Goal: Check status: Check status

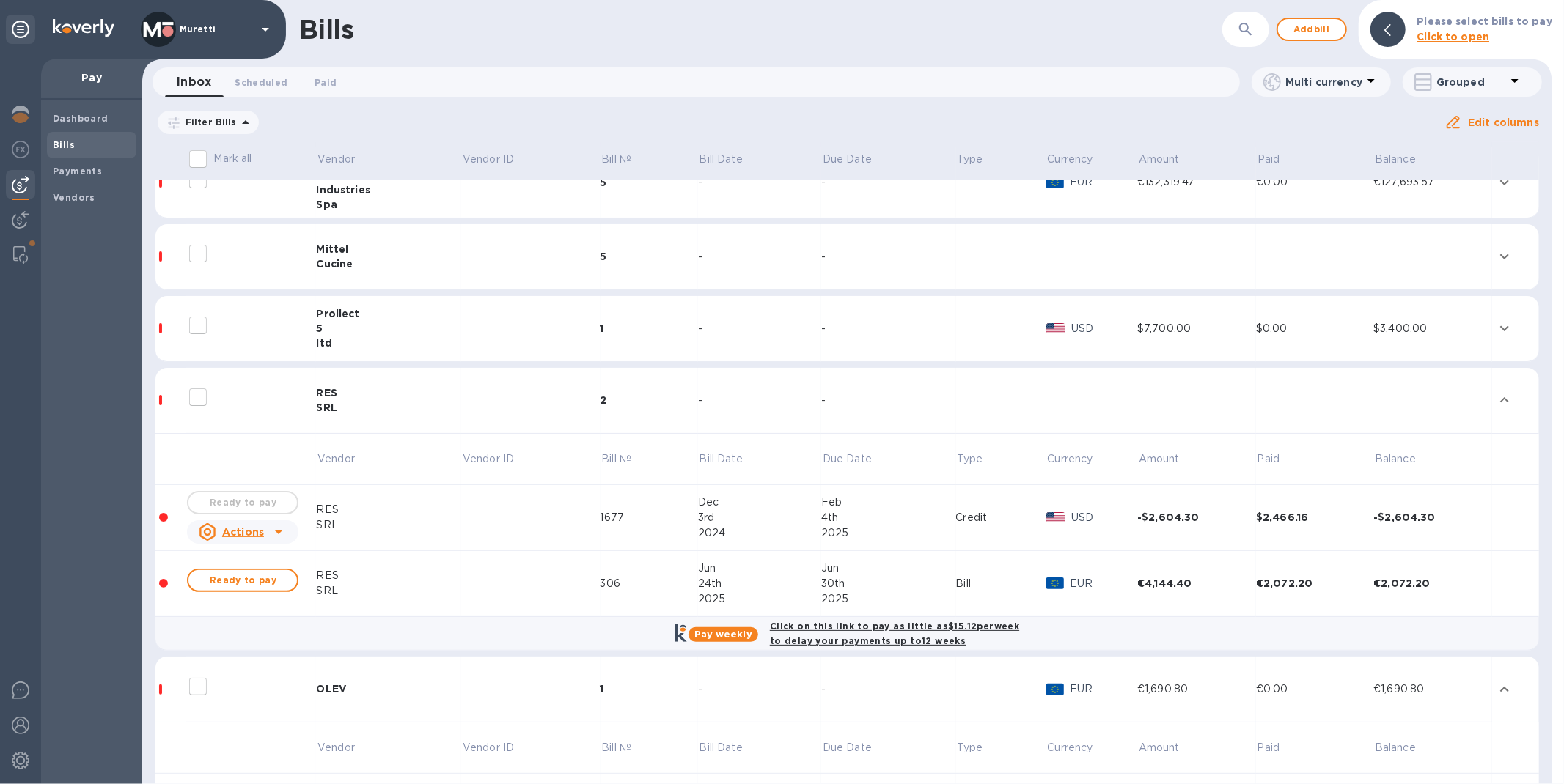
scroll to position [163, 0]
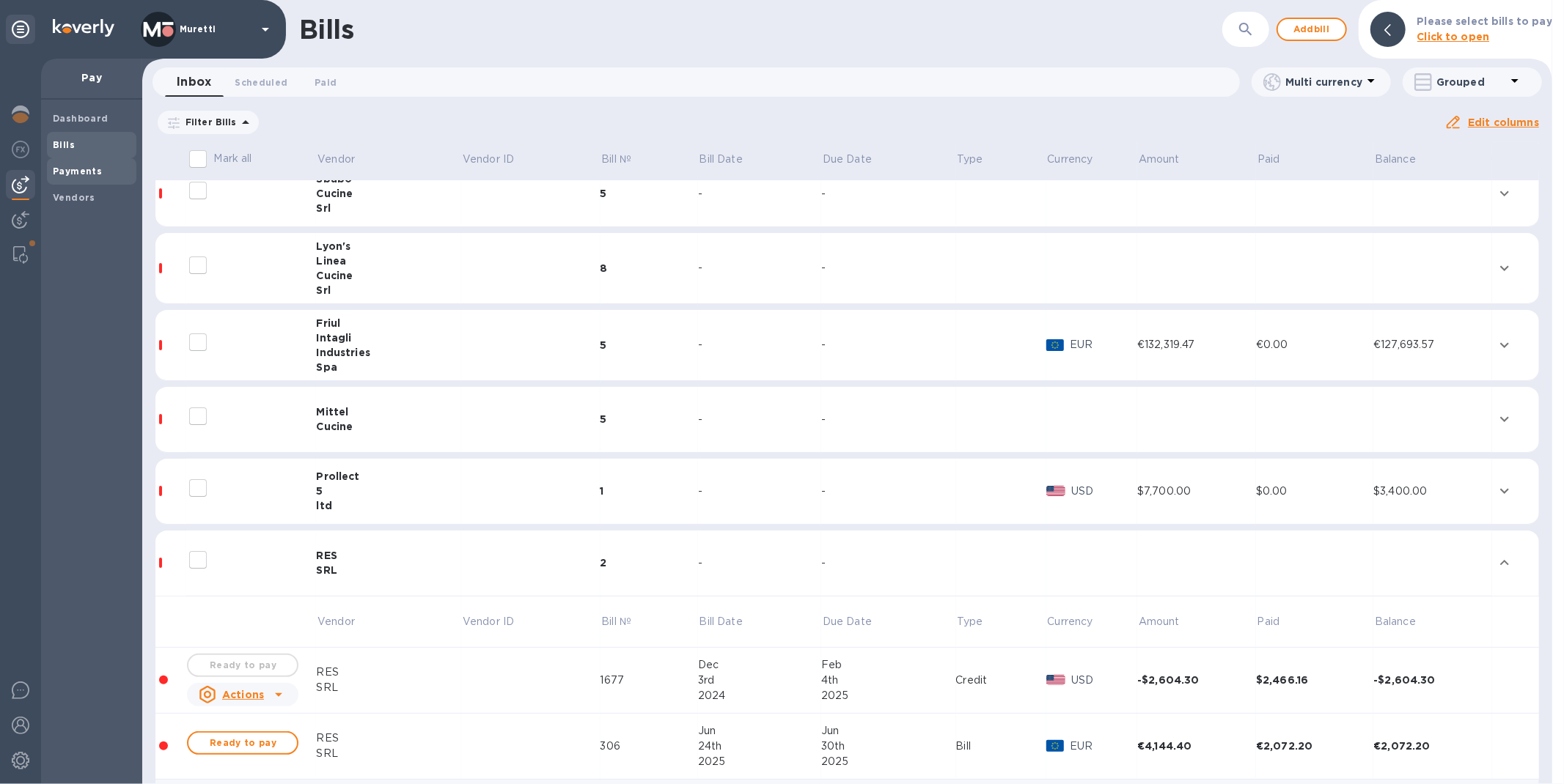
click at [103, 175] on span "Payments" at bounding box center [92, 171] width 78 height 15
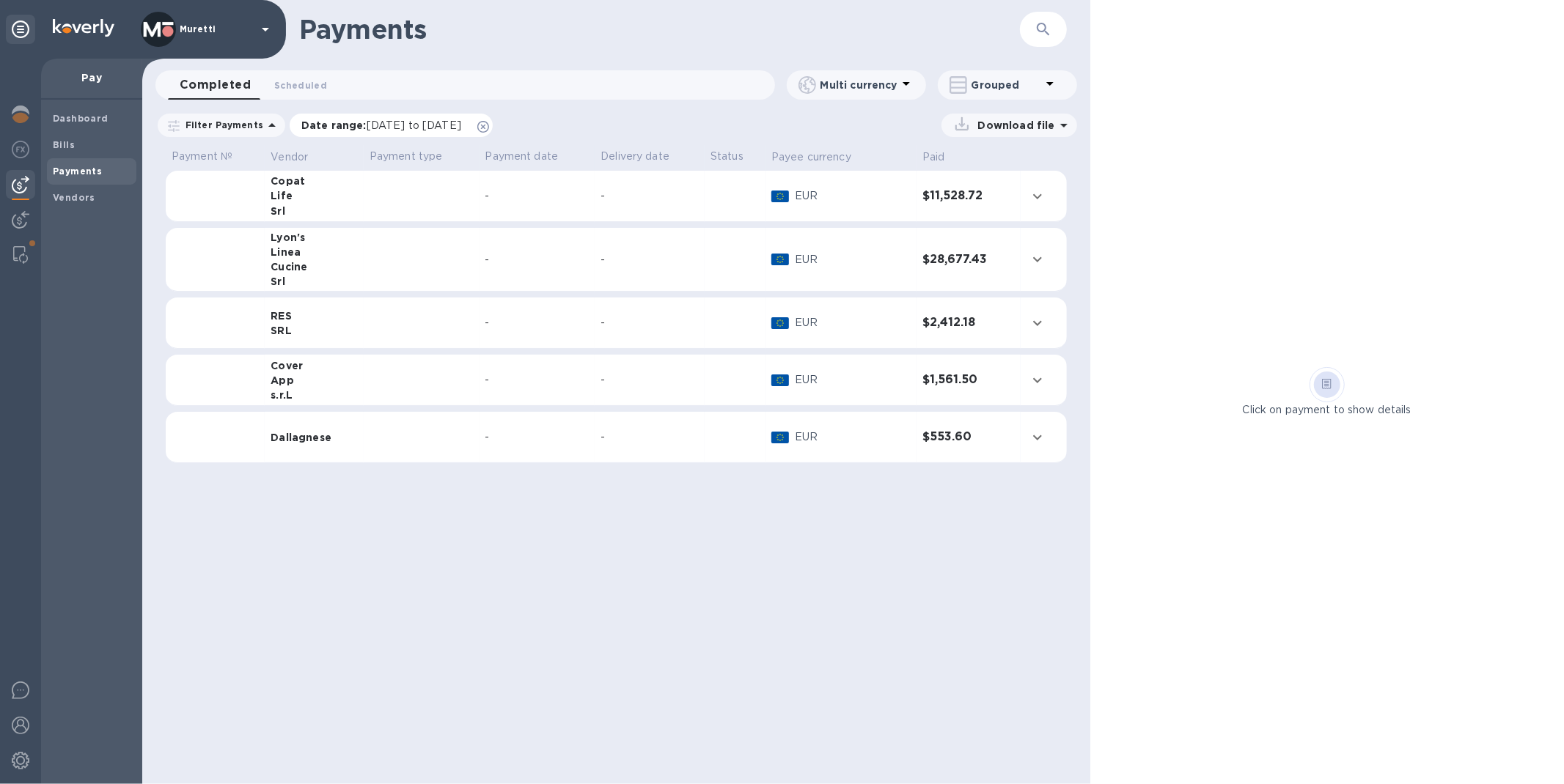
click at [489, 121] on icon at bounding box center [483, 127] width 12 height 12
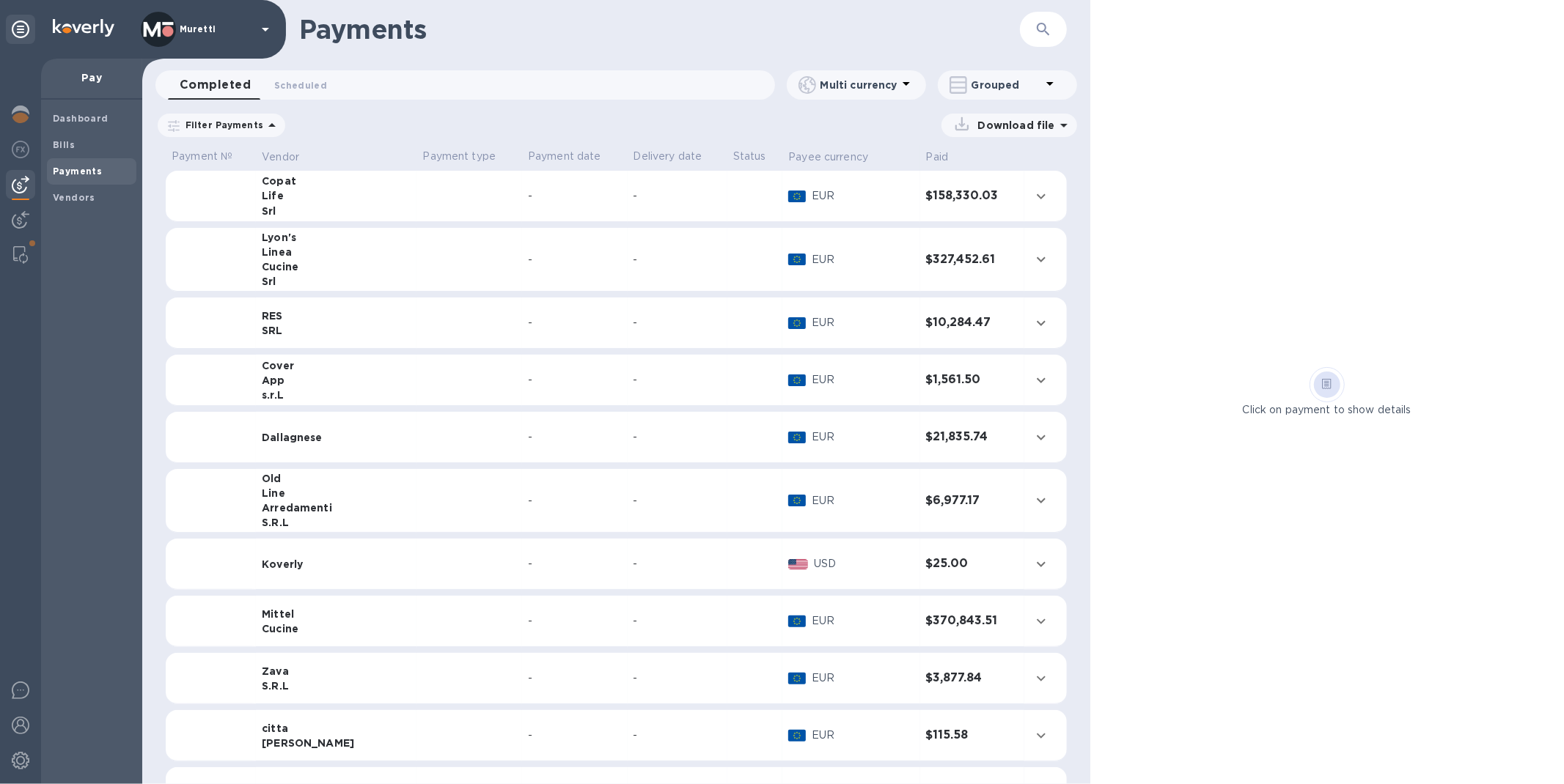
click at [303, 629] on div "Cucine" at bounding box center [336, 628] width 149 height 15
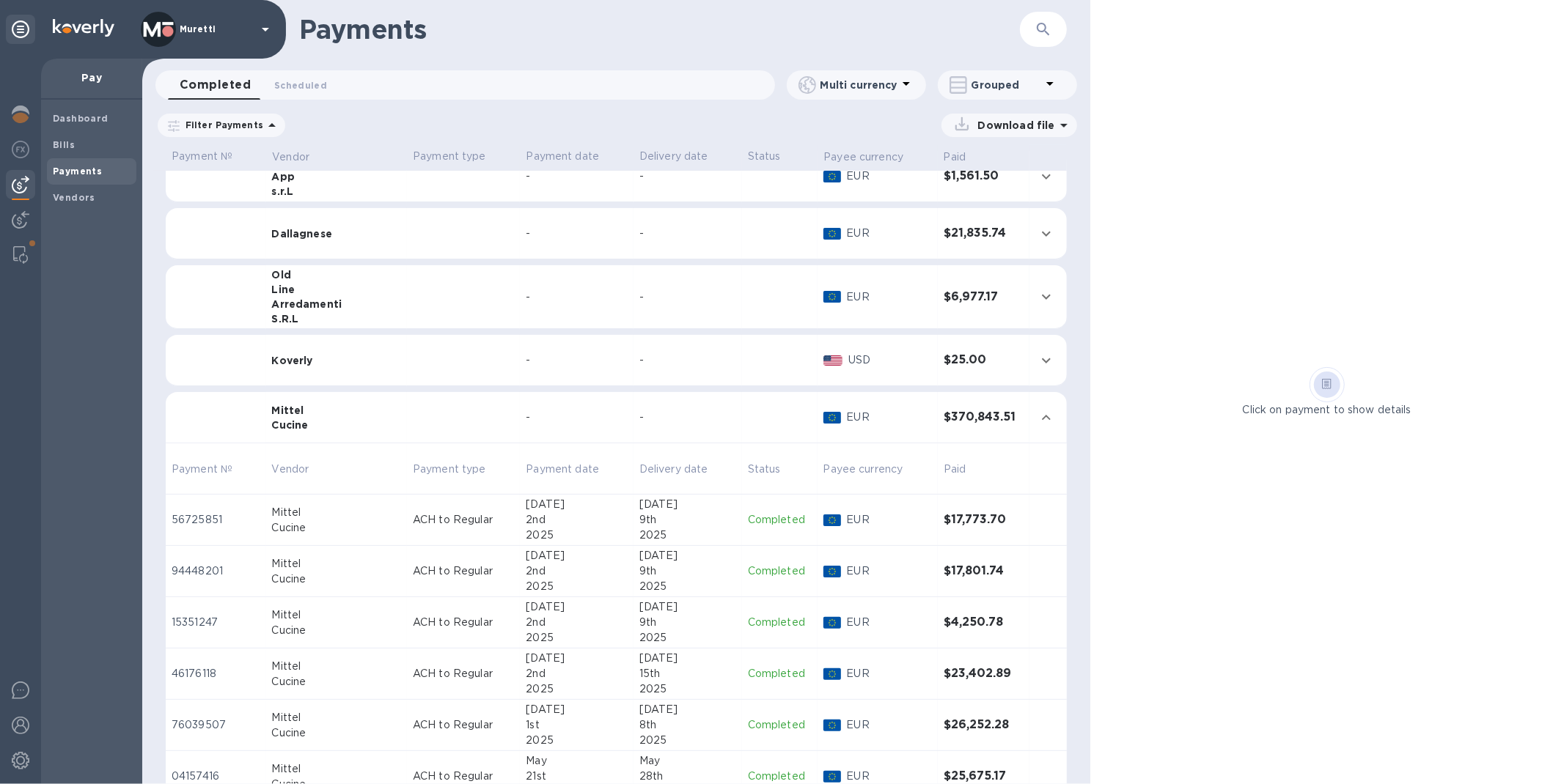
scroll to position [325, 0]
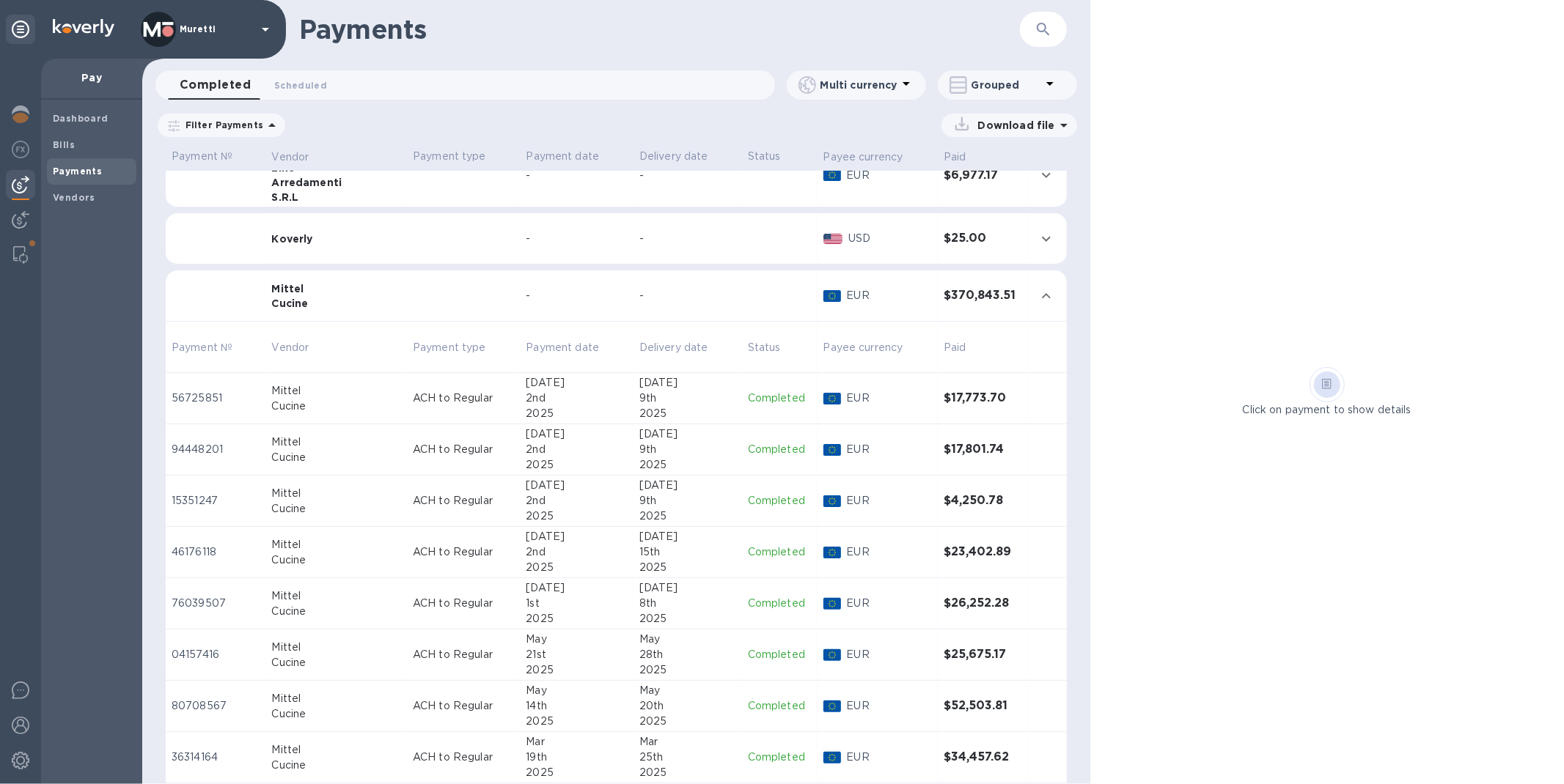
click at [413, 402] on p "ACH to Regular" at bounding box center [463, 398] width 101 height 16
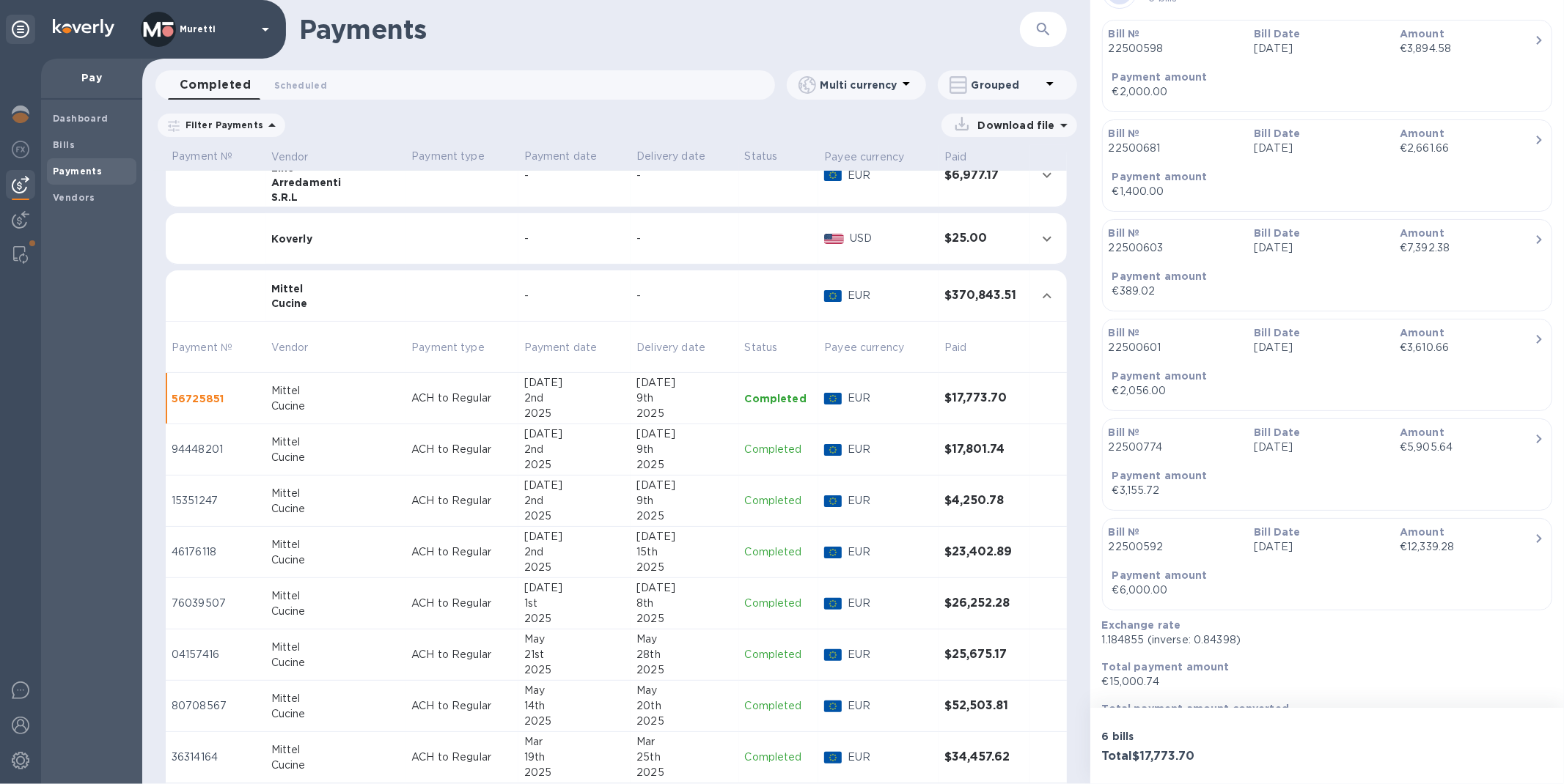
scroll to position [437, 0]
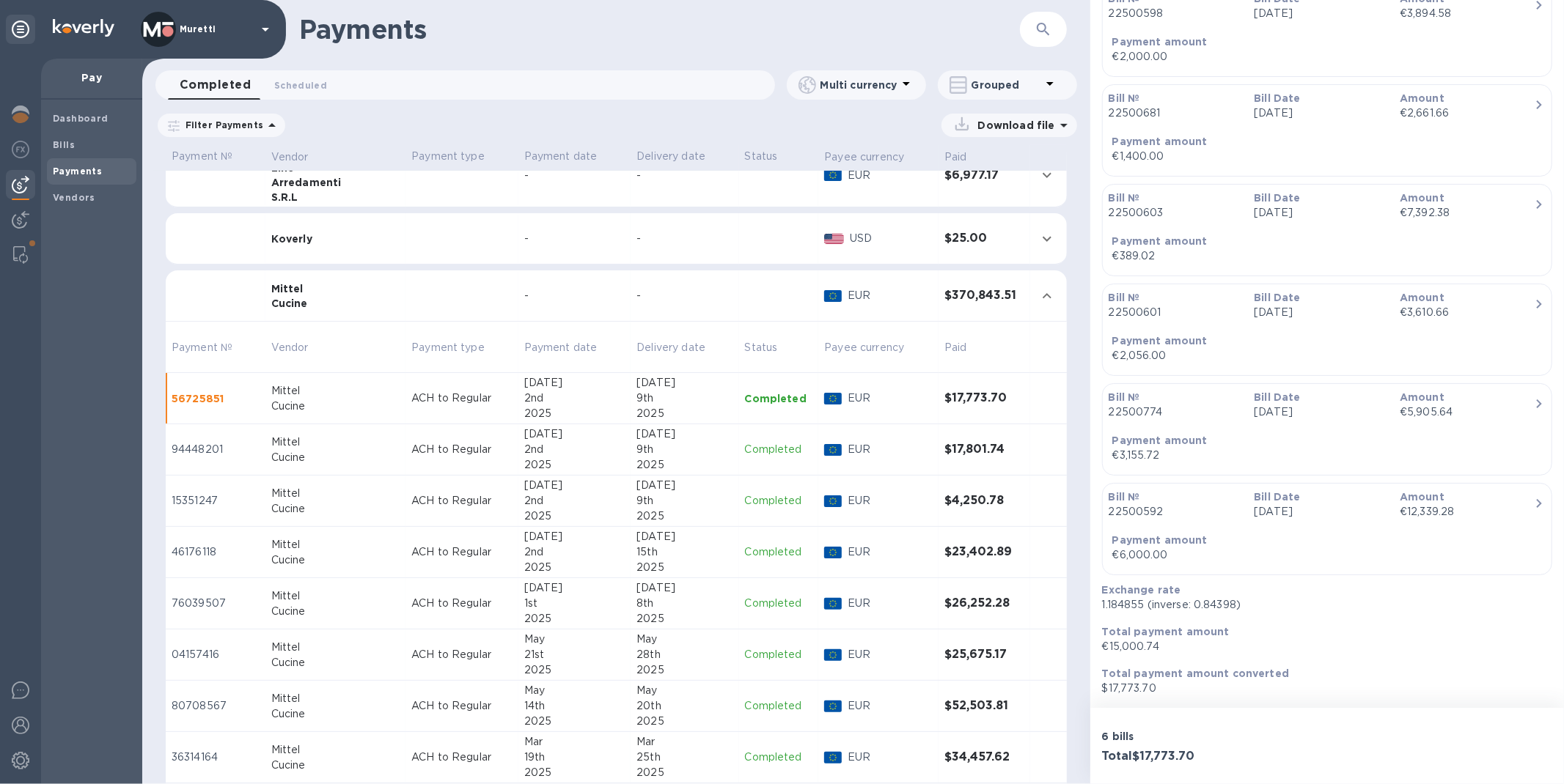
click at [636, 455] on div "9th" at bounding box center [684, 450] width 96 height 16
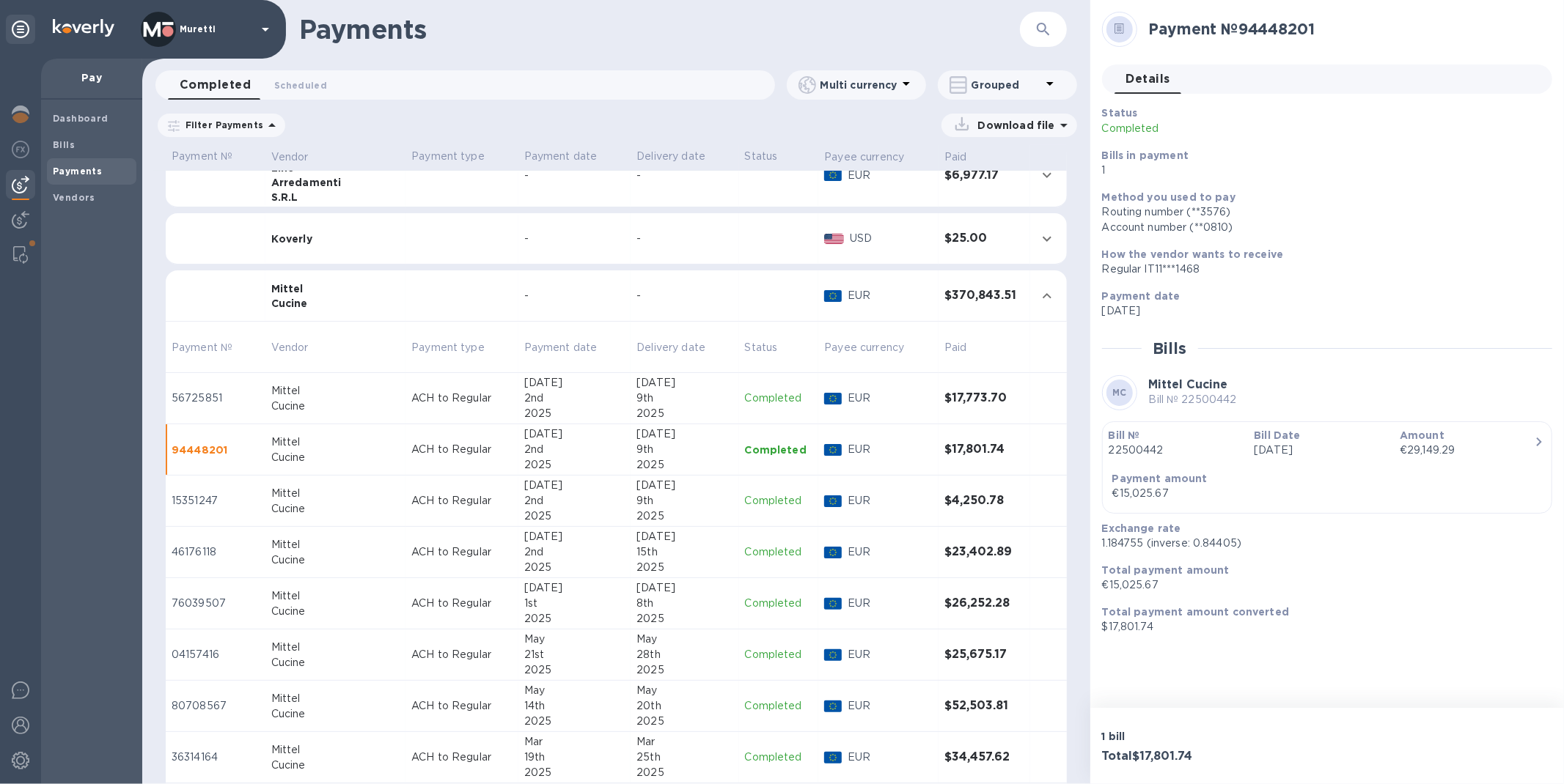
click at [739, 414] on td "Completed" at bounding box center [779, 398] width 80 height 51
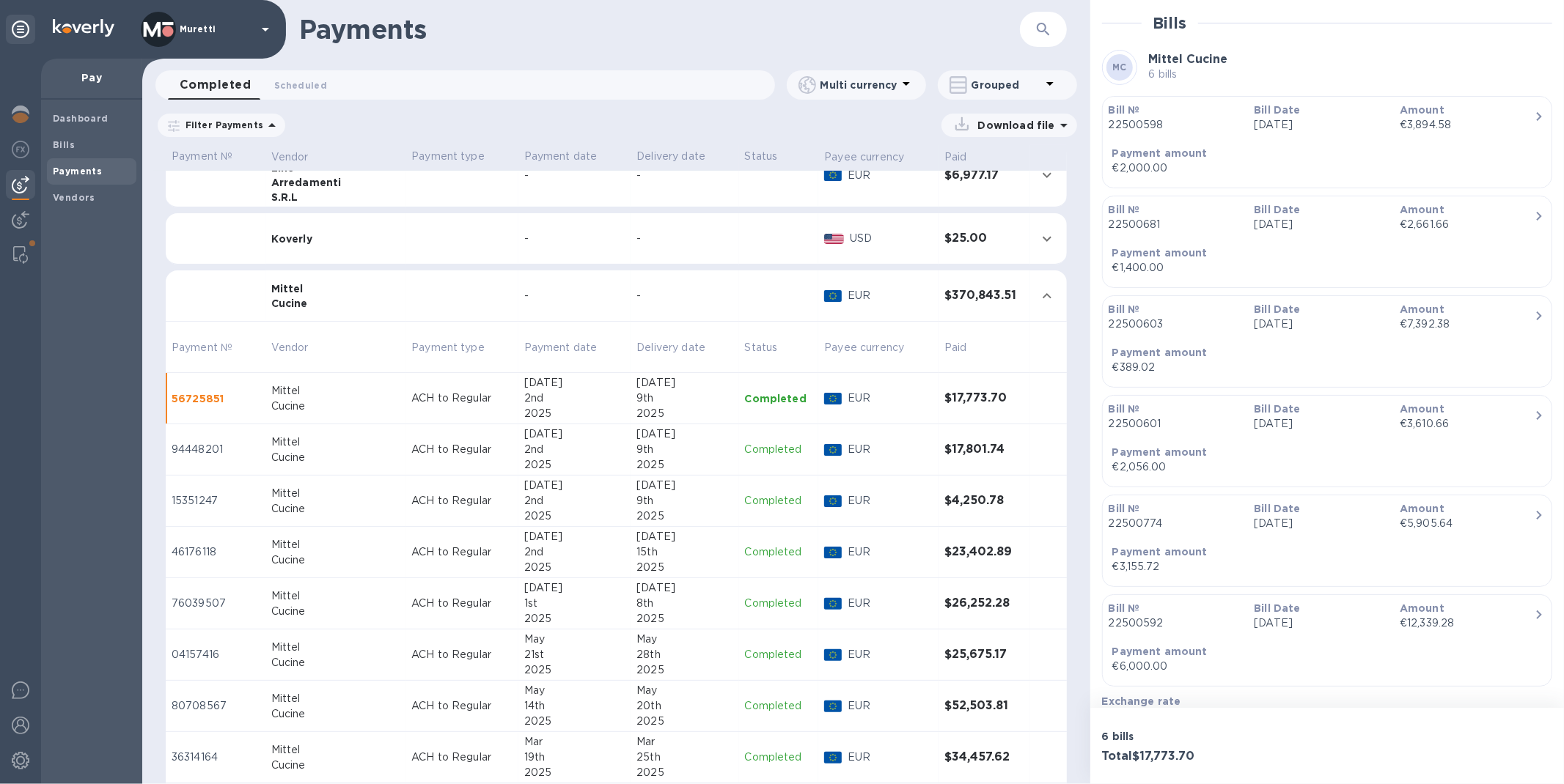
scroll to position [437, 0]
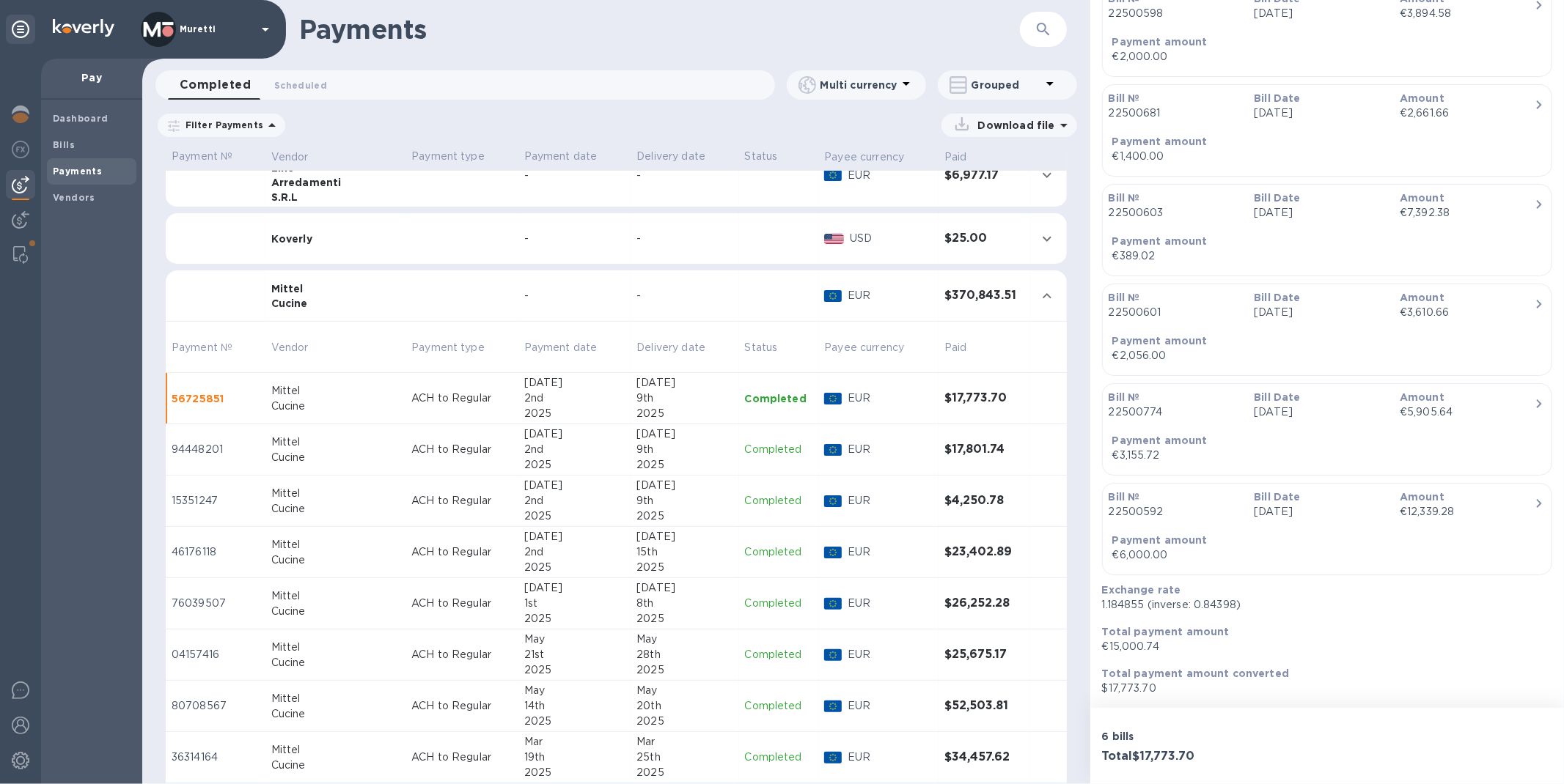
click at [644, 487] on div "[DATE]" at bounding box center [684, 485] width 96 height 16
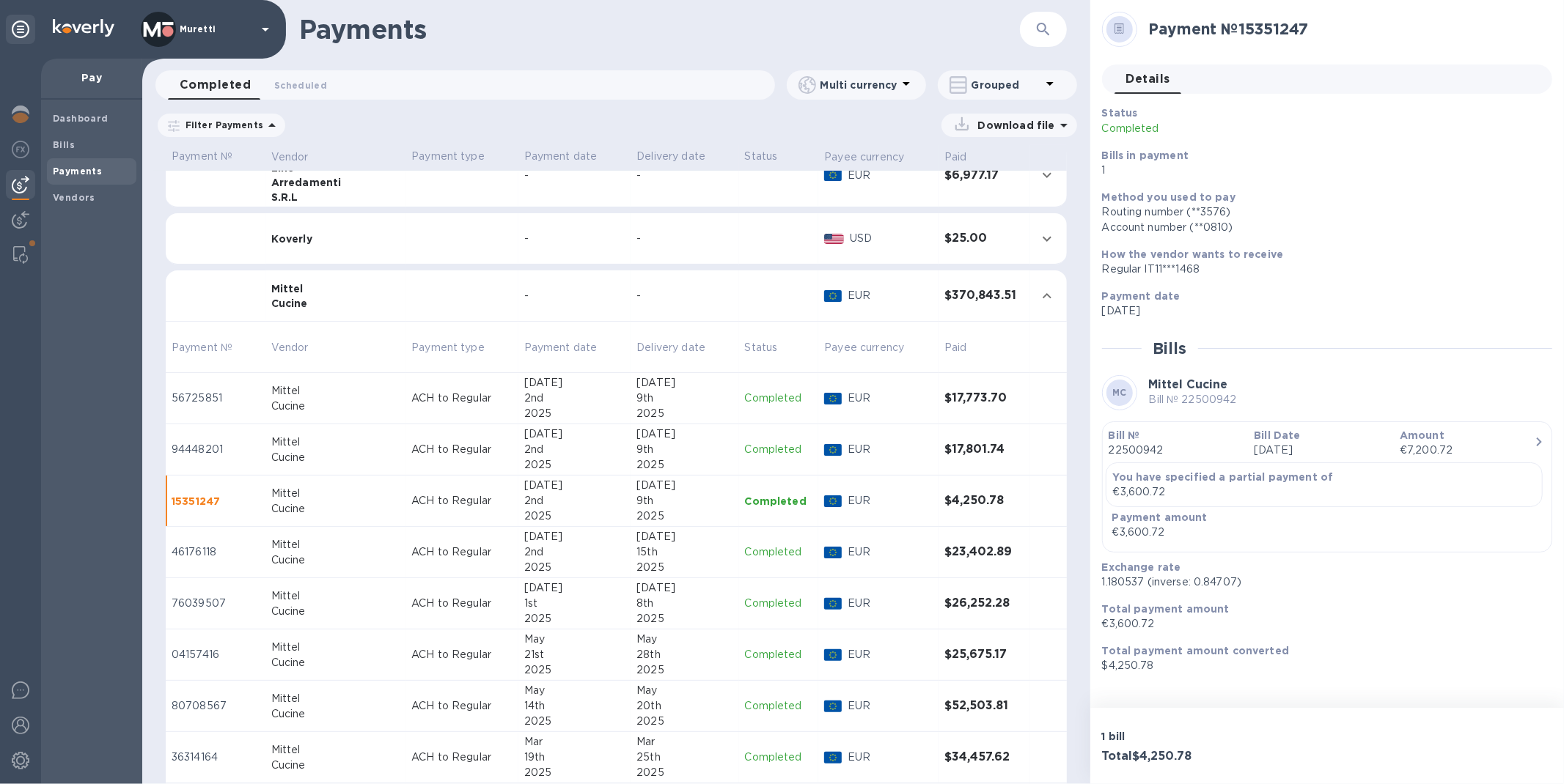
click at [702, 560] on div "2025" at bounding box center [684, 568] width 96 height 16
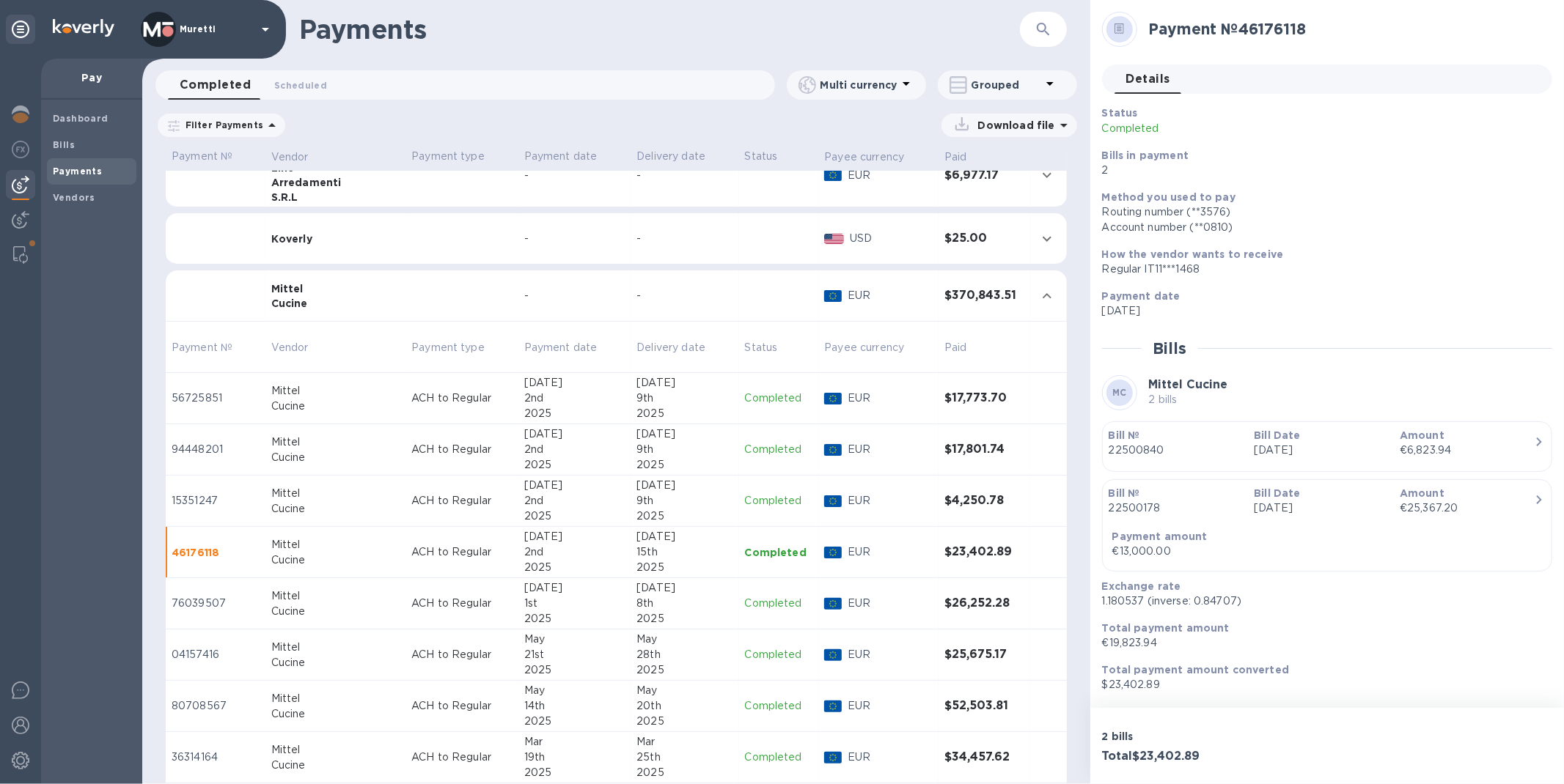
click at [745, 597] on p "Completed" at bounding box center [779, 604] width 68 height 16
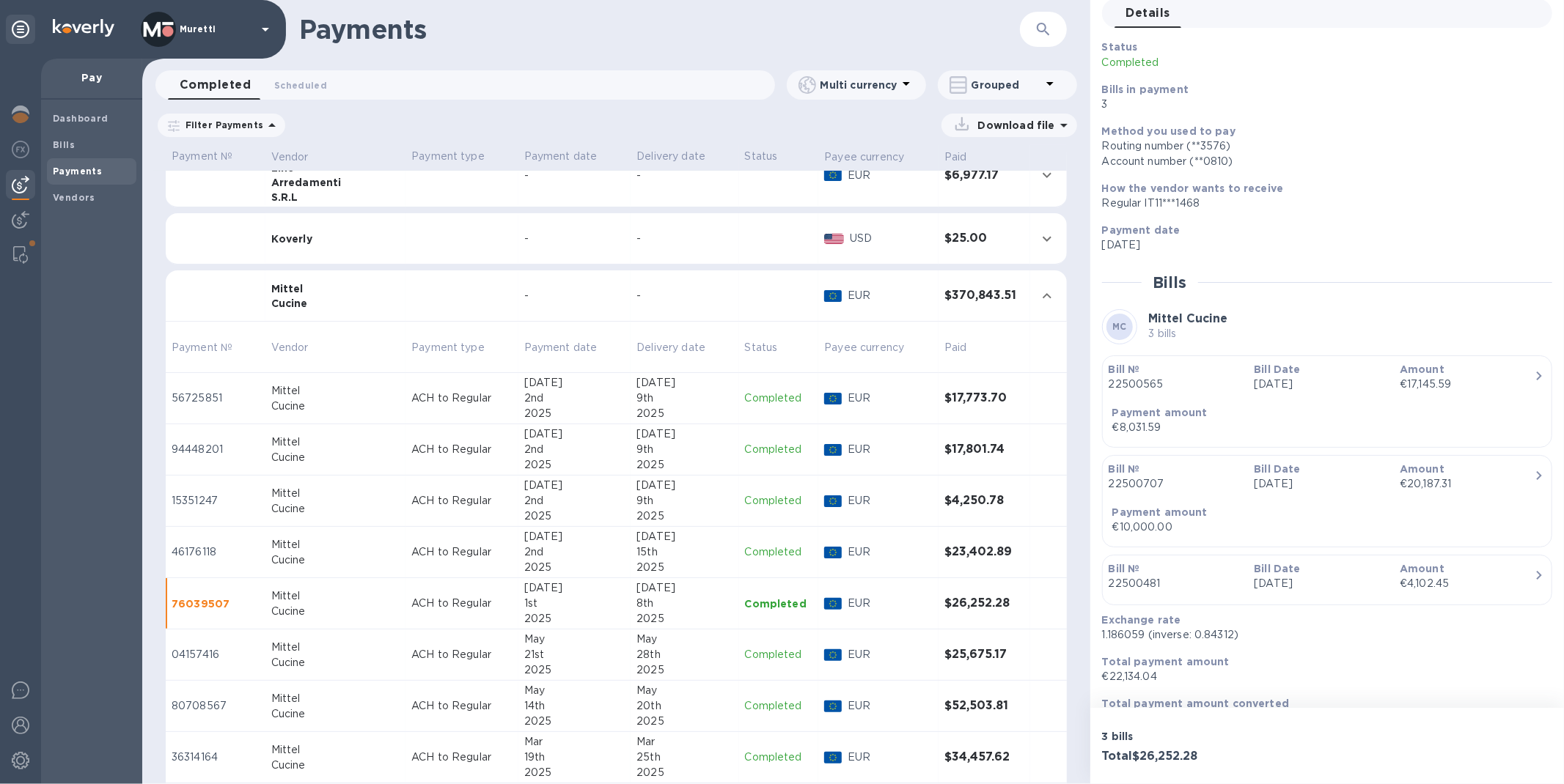
scroll to position [97, 0]
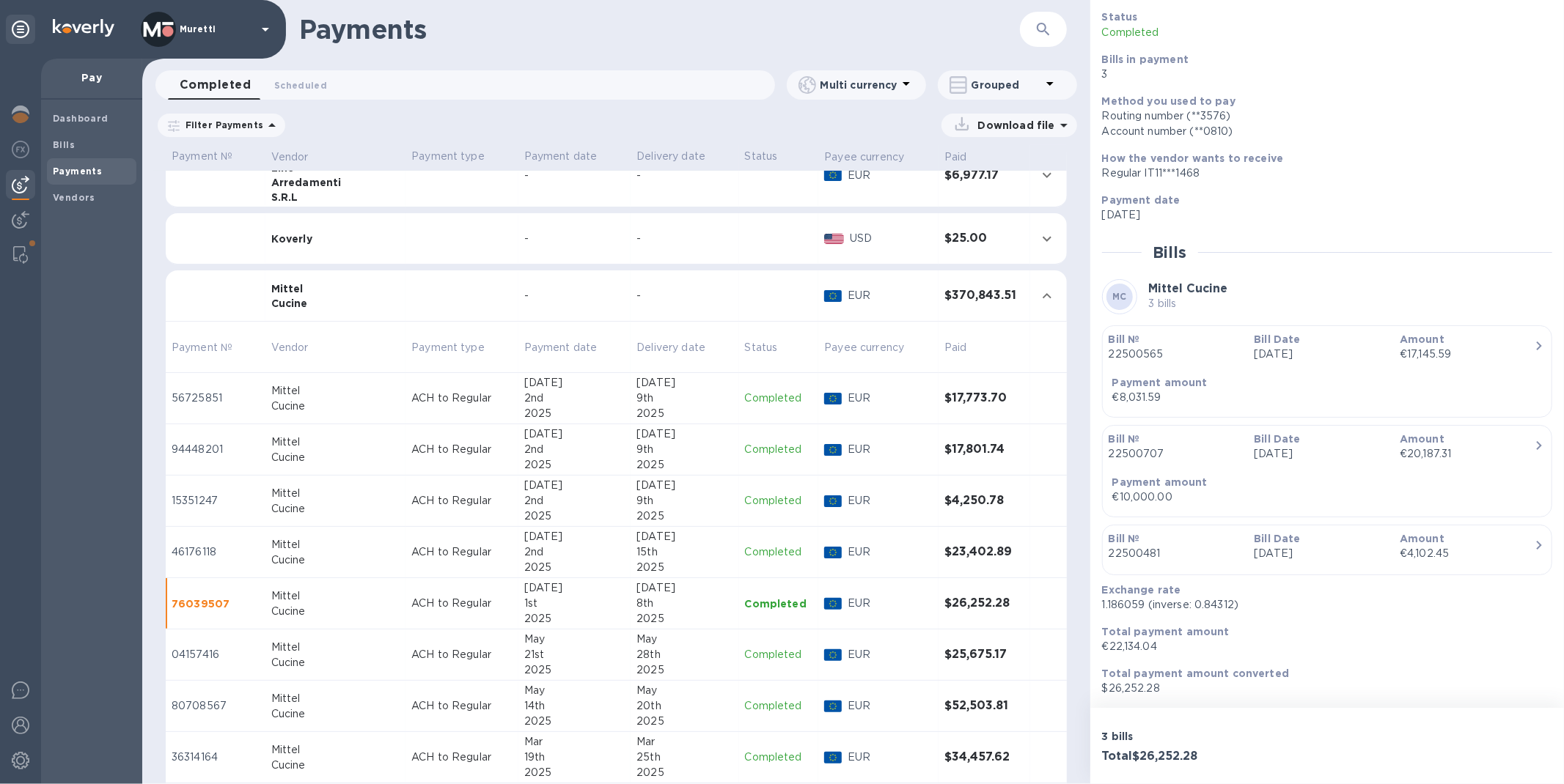
click at [745, 647] on p "Completed" at bounding box center [779, 655] width 68 height 16
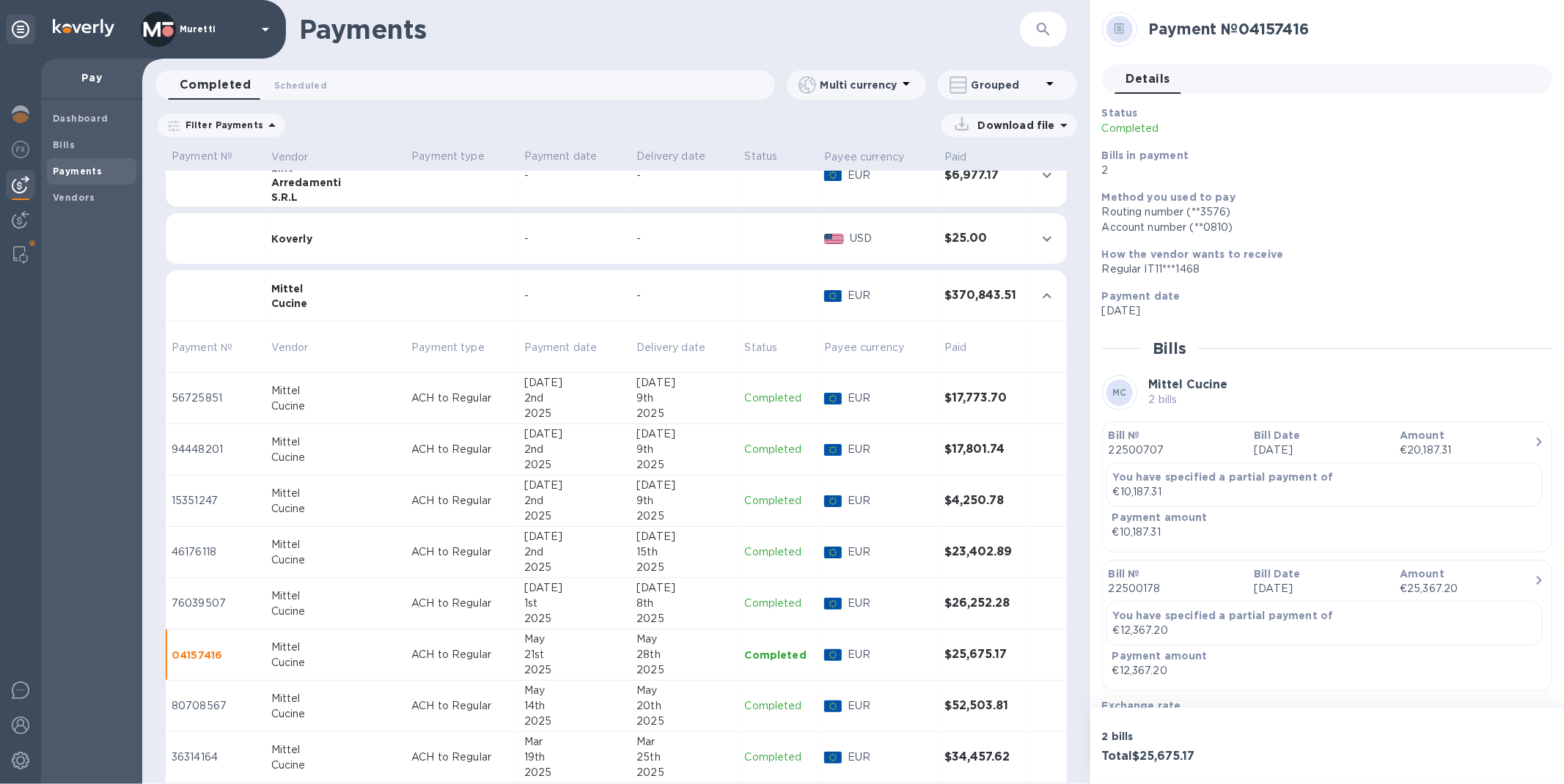
click at [745, 700] on p "Completed" at bounding box center [779, 706] width 68 height 16
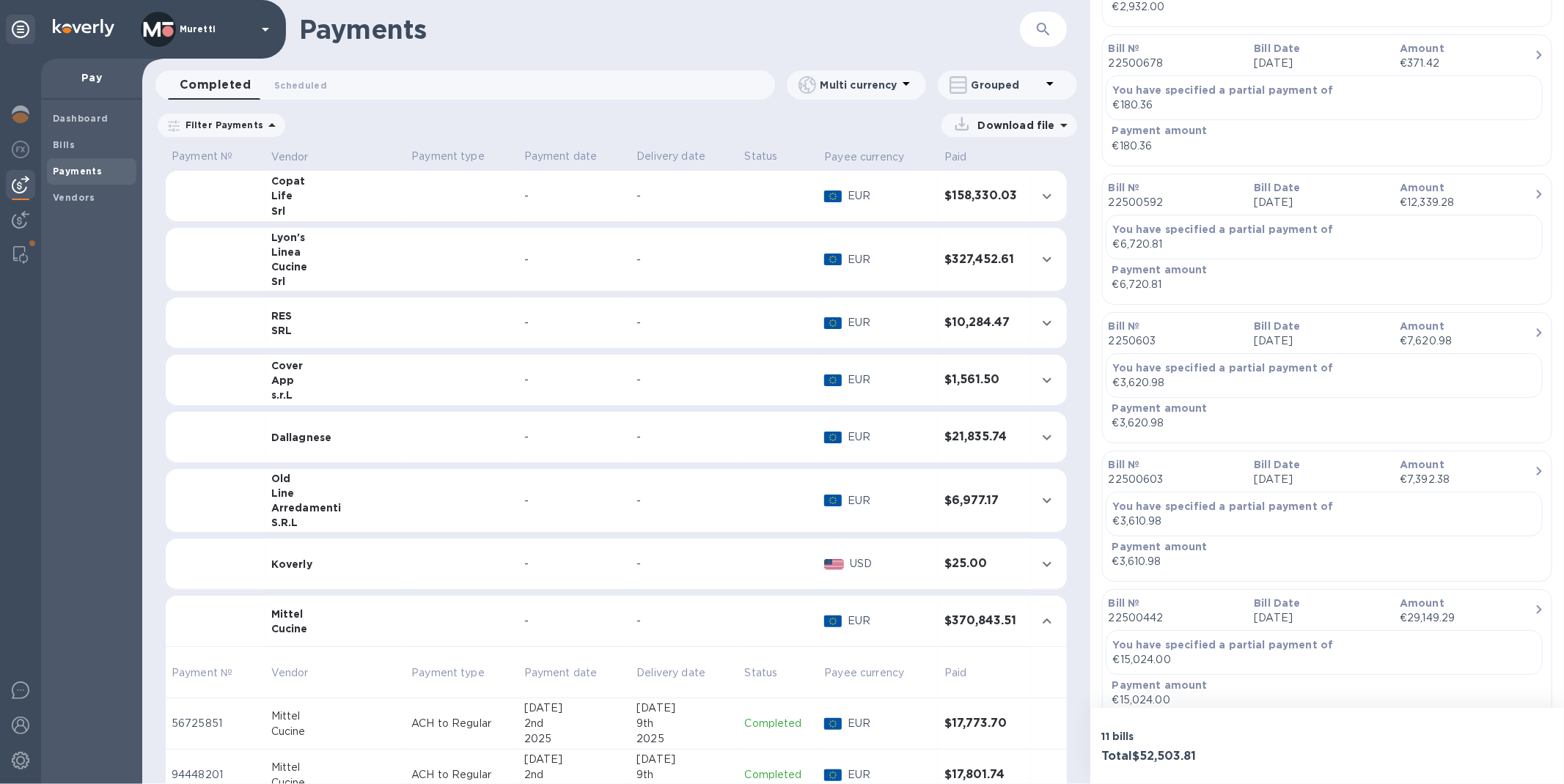
scroll to position [325, 0]
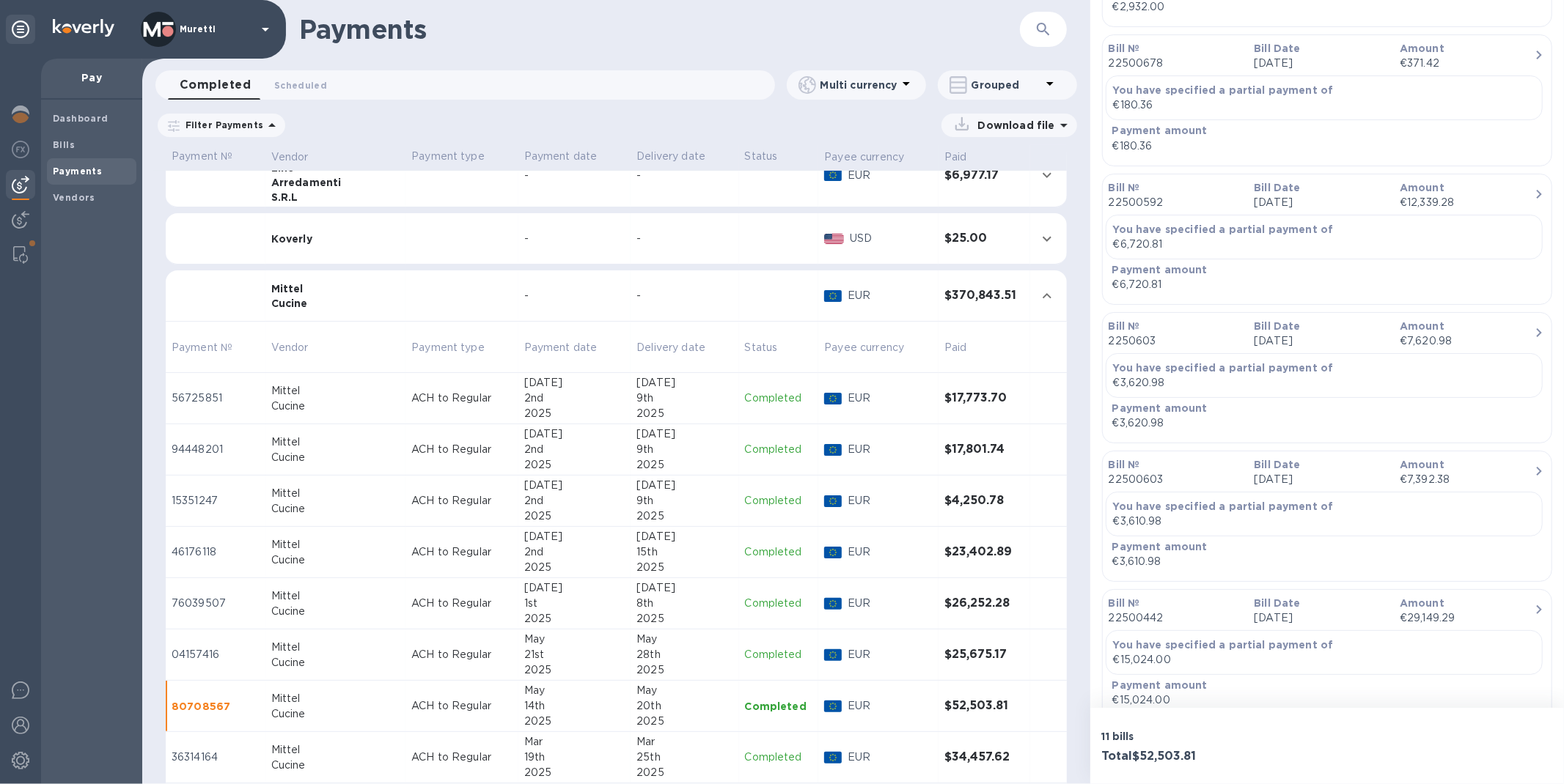
click at [684, 464] on div "2025" at bounding box center [684, 466] width 96 height 16
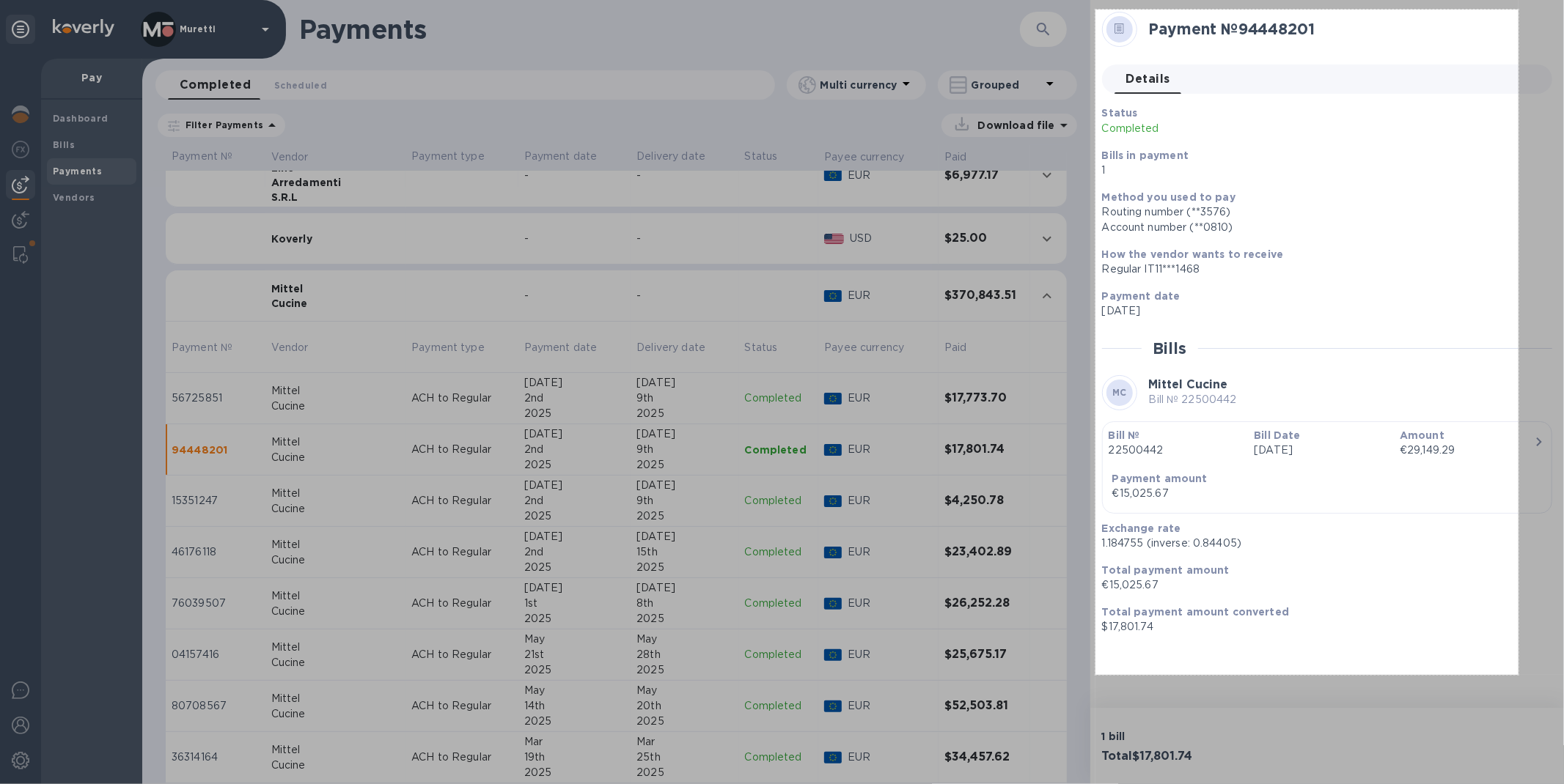
drag, startPoint x: 1096, startPoint y: 10, endPoint x: 1518, endPoint y: 675, distance: 787.6
click at [1518, 675] on div "577 X 908" at bounding box center [782, 392] width 1564 height 784
